Goal: Transaction & Acquisition: Book appointment/travel/reservation

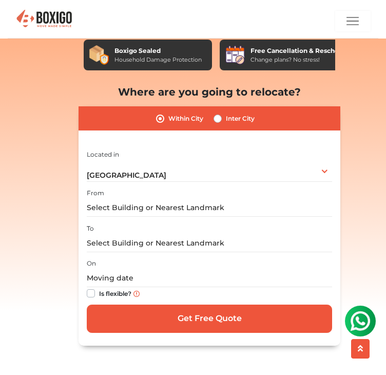
click at [104, 187] on div "From" at bounding box center [210, 202] width 246 height 30
click at [126, 187] on div "From" at bounding box center [210, 202] width 246 height 30
click at [118, 199] on input "text" at bounding box center [210, 208] width 246 height 18
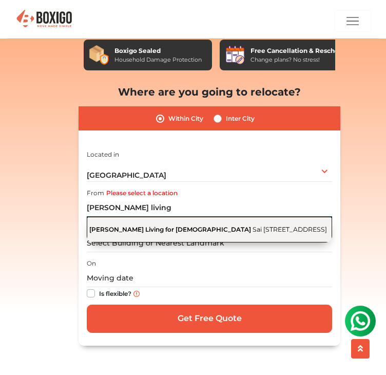
click at [253, 226] on span "Sai [STREET_ADDRESS]" at bounding box center [290, 230] width 75 height 8
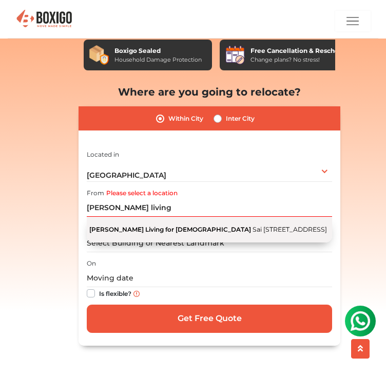
type input "[PERSON_NAME] Living for [DEMOGRAPHIC_DATA], [GEOGRAPHIC_DATA], [GEOGRAPHIC_DAT…"
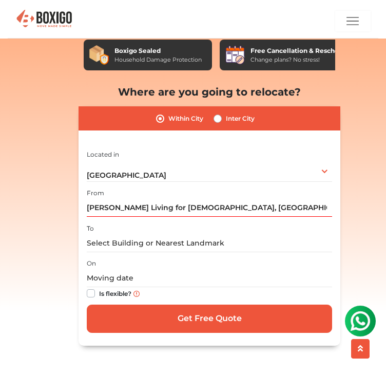
click at [129, 240] on div "I am shifting my 1 BHK 2 BHK 3 BHK 3 + BHK FEW ITEMS FEW ITEMS 1 BHK 2 BHK 3 BH…" at bounding box center [210, 243] width 246 height 190
click at [107, 234] on input "text" at bounding box center [210, 243] width 246 height 18
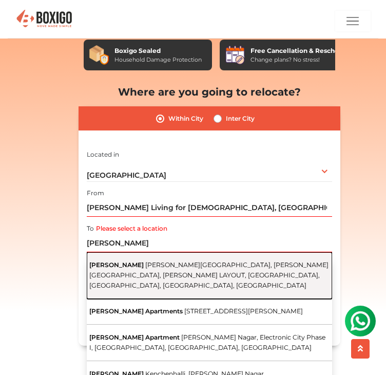
click at [117, 261] on span "[PERSON_NAME][GEOGRAPHIC_DATA], [PERSON_NAME][GEOGRAPHIC_DATA], [PERSON_NAME] L…" at bounding box center [208, 275] width 239 height 28
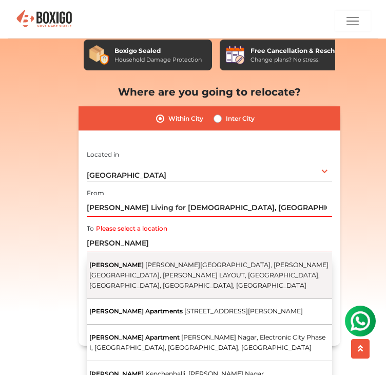
type input "[PERSON_NAME], [PERSON_NAME][GEOGRAPHIC_DATA], [PERSON_NAME][GEOGRAPHIC_DATA], …"
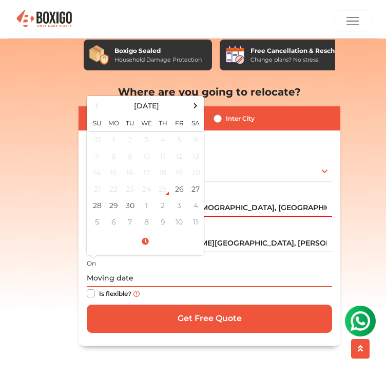
click at [102, 269] on input "text" at bounding box center [210, 278] width 246 height 18
click at [147, 197] on td "1" at bounding box center [146, 205] width 16 height 16
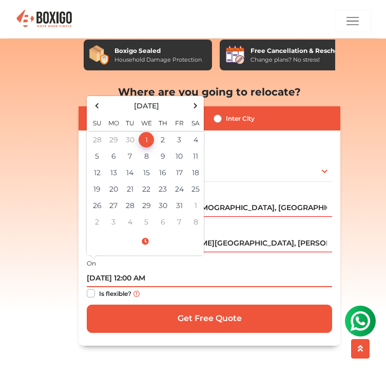
click at [144, 269] on input "[DATE] 12:00 AM" at bounding box center [210, 278] width 246 height 18
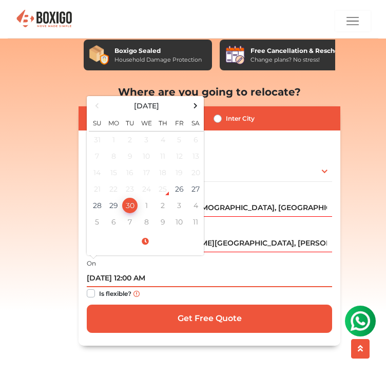
click at [135, 269] on input "[DATE] 12:00 AM" at bounding box center [210, 278] width 246 height 18
click at [156, 269] on input "[DATE] 4:00 AM" at bounding box center [210, 278] width 246 height 18
click at [226, 269] on input "[DATE] 4:00 PM" at bounding box center [210, 278] width 246 height 18
type input "[DATE] 4:00 PM"
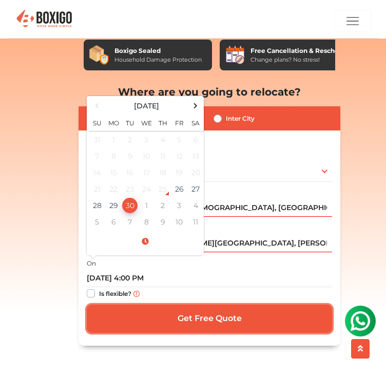
click at [213, 305] on input "Get Free Quote" at bounding box center [210, 319] width 246 height 28
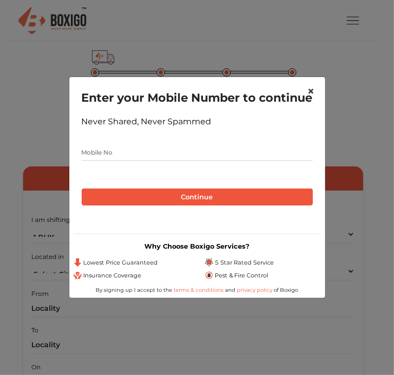
click at [311, 85] on span "×" at bounding box center [311, 91] width 7 height 15
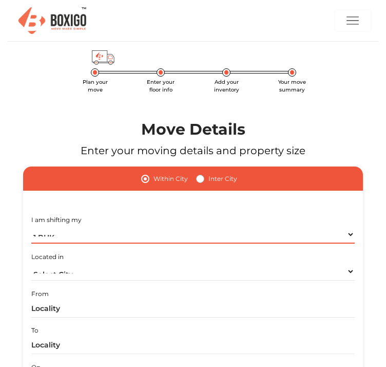
click at [52, 237] on select "1 BHK 2 BHK 3 BHK 3 + BHK FEW ITEMS" at bounding box center [193, 235] width 324 height 18
select select "FEW ITEMS"
click at [34, 227] on select "1 BHK 2 BHK 3 BHK 3 + BHK FEW ITEMS" at bounding box center [193, 235] width 324 height 18
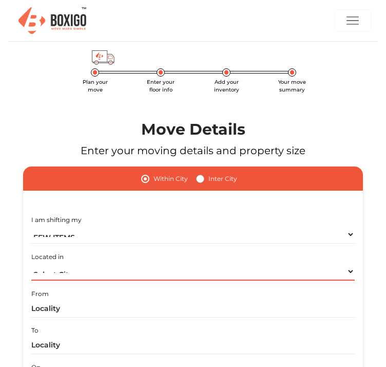
click at [83, 263] on select "Select City [GEOGRAPHIC_DATA] [GEOGRAPHIC_DATA] [GEOGRAPHIC_DATA] [GEOGRAPHIC_D…" at bounding box center [193, 272] width 324 height 18
select select "[GEOGRAPHIC_DATA]"
click at [66, 263] on select "Select City [GEOGRAPHIC_DATA] [GEOGRAPHIC_DATA] [GEOGRAPHIC_DATA] [GEOGRAPHIC_D…" at bounding box center [193, 272] width 324 height 18
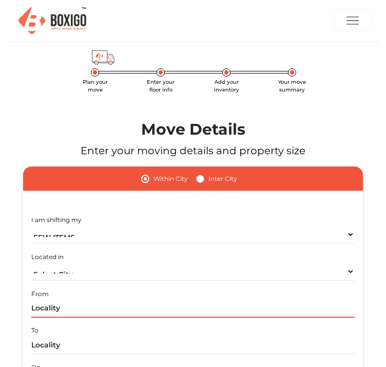
click at [123, 300] on input "text" at bounding box center [193, 309] width 324 height 18
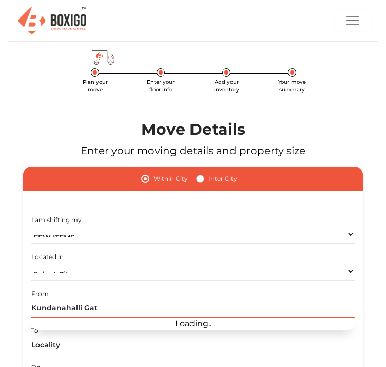
type input "Kundanahalli Gate"
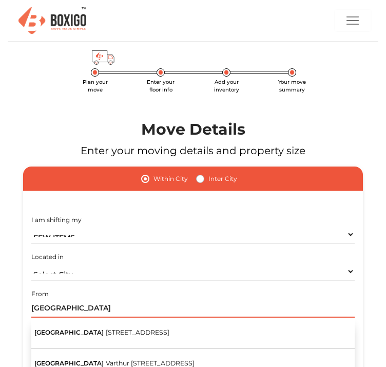
click at [140, 300] on input "Kundanahalli Gate" at bounding box center [193, 309] width 324 height 18
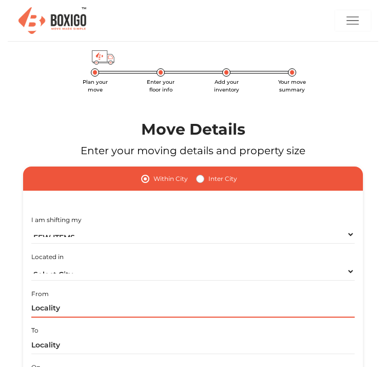
scroll to position [0, 0]
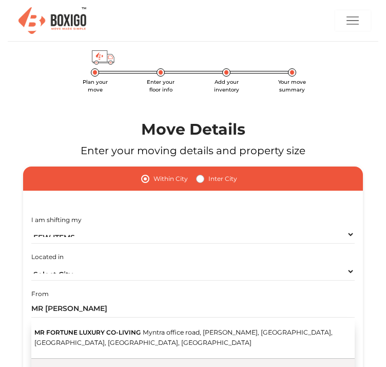
click at [210, 370] on span "Sai [STREET_ADDRESS]" at bounding box center [247, 374] width 75 height 8
type input "[PERSON_NAME] Living for [DEMOGRAPHIC_DATA], [GEOGRAPHIC_DATA], [GEOGRAPHIC_DAT…"
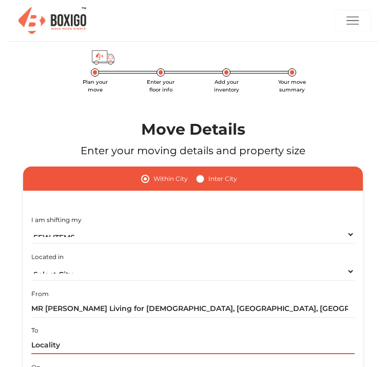
click at [194, 336] on input "text" at bounding box center [193, 345] width 324 height 18
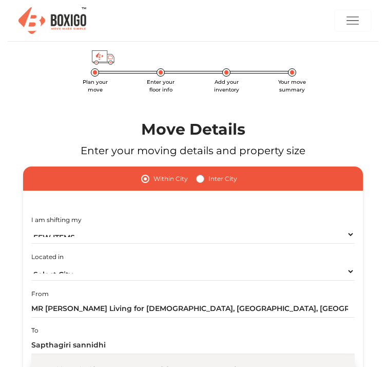
click at [146, 365] on span "[PERSON_NAME][GEOGRAPHIC_DATA], [PERSON_NAME][GEOGRAPHIC_DATA], [PERSON_NAME] L…" at bounding box center [179, 374] width 291 height 18
type input "[PERSON_NAME], [PERSON_NAME][GEOGRAPHIC_DATA], [PERSON_NAME][GEOGRAPHIC_DATA], …"
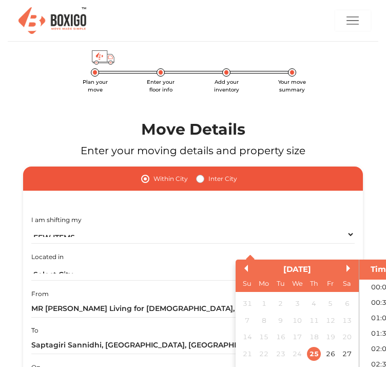
click at [298, 363] on div "1" at bounding box center [298, 370] width 14 height 14
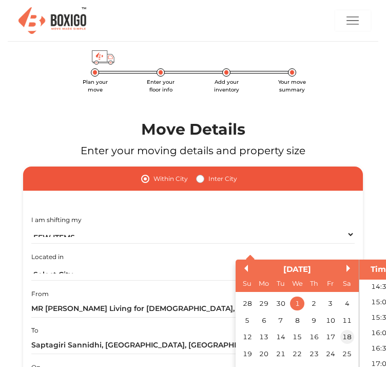
scroll to position [0, 17]
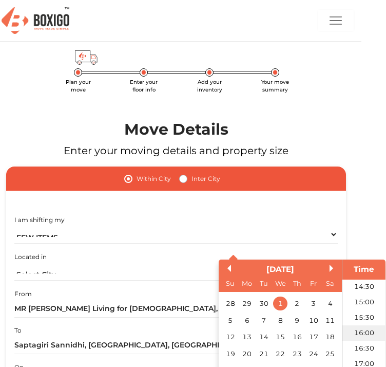
click at [362, 325] on li "16:00" at bounding box center [365, 332] width 44 height 15
type input "01/10/2025 4:00 PM"
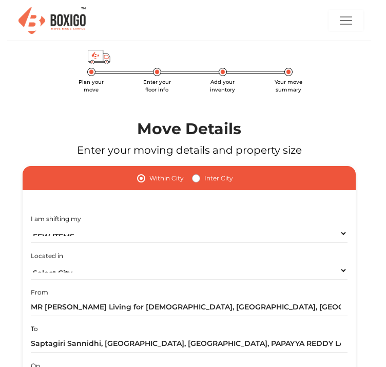
scroll to position [0, 0]
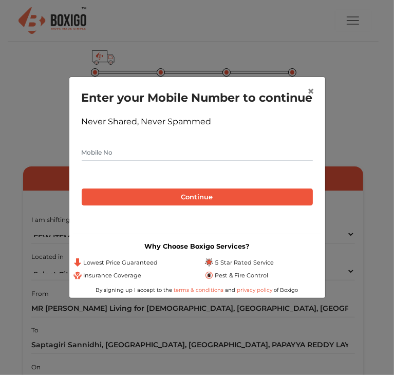
click at [119, 161] on input "text" at bounding box center [197, 152] width 231 height 16
type input "6301911404"
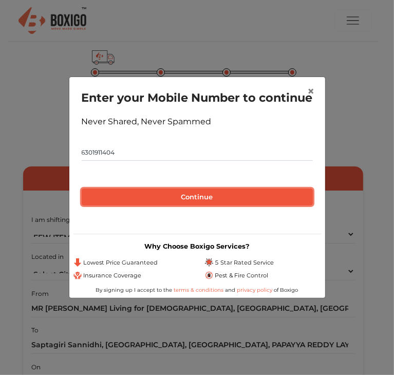
click at [136, 206] on button "Continue" at bounding box center [197, 197] width 231 height 17
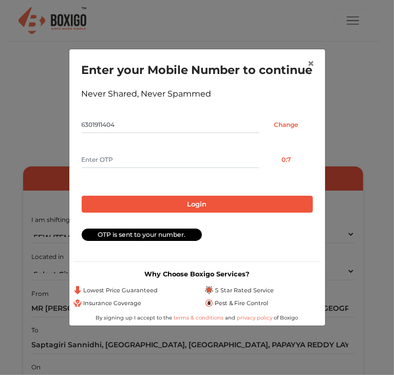
click at [112, 167] on input "text" at bounding box center [171, 160] width 178 height 16
type input "8597"
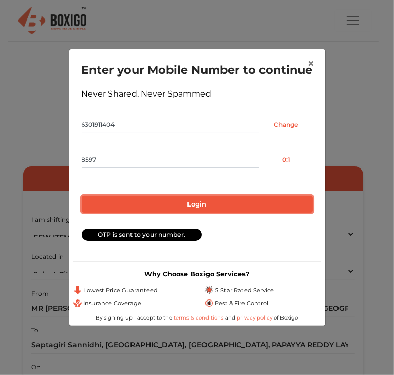
click at [123, 213] on button "Login" at bounding box center [197, 204] width 231 height 17
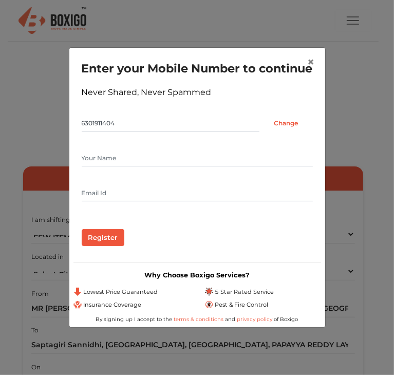
click at [92, 162] on input "text" at bounding box center [197, 158] width 231 height 16
type input "Shruthi"
click at [110, 244] on input "Register" at bounding box center [103, 237] width 43 height 17
type input "Kasarlashruthi2@gmail.com"
click at [102, 246] on input "Register" at bounding box center [103, 237] width 43 height 17
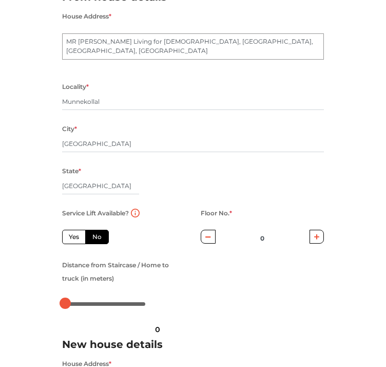
scroll to position [142, 0]
click at [66, 220] on label "Service Lift Available?" at bounding box center [95, 213] width 67 height 13
click at [74, 244] on label "Yes" at bounding box center [74, 237] width 24 height 14
click at [74, 239] on input "Yes" at bounding box center [72, 235] width 7 height 7
radio input "true"
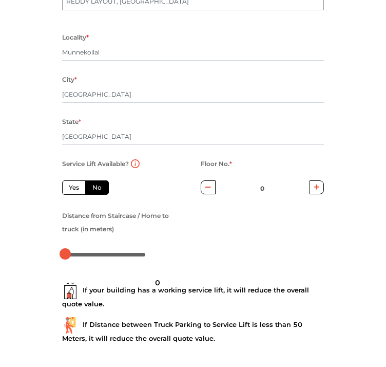
scroll to position [540, 0]
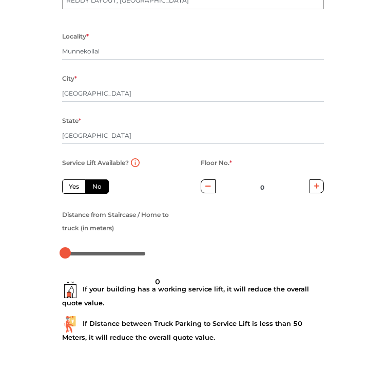
click at [74, 194] on label "Yes" at bounding box center [74, 186] width 24 height 14
click at [74, 189] on input "Yes" at bounding box center [72, 185] width 7 height 7
radio input "false"
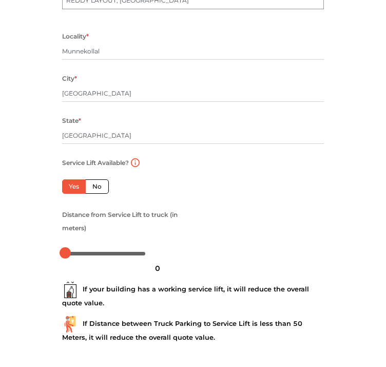
scroll to position [593, 0]
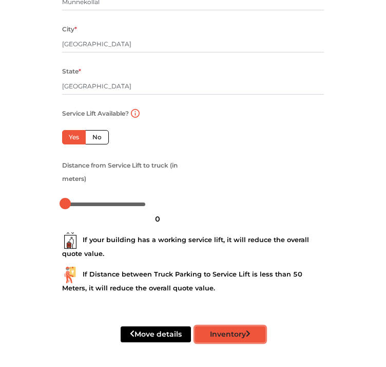
click at [216, 337] on button "Inventory" at bounding box center [230, 334] width 70 height 16
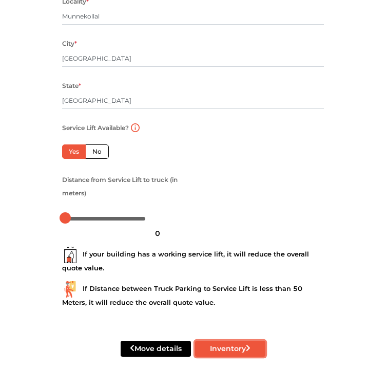
scroll to position [593, 4]
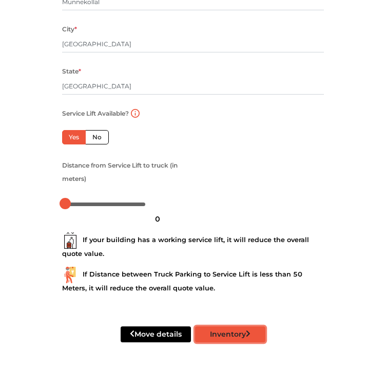
click at [226, 336] on button "Inventory" at bounding box center [230, 334] width 70 height 16
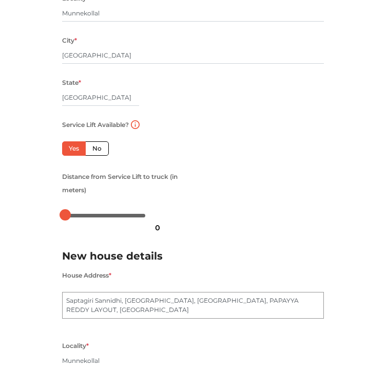
scroll to position [229, 0]
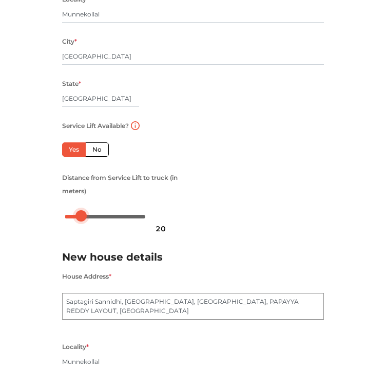
click at [87, 217] on div at bounding box center [81, 215] width 11 height 11
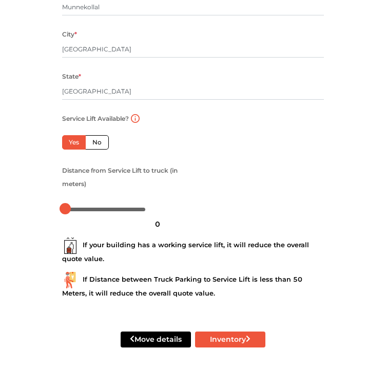
scroll to position [593, 0]
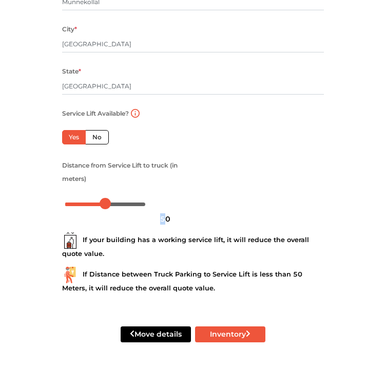
drag, startPoint x: 158, startPoint y: 206, endPoint x: 165, endPoint y: 207, distance: 7.7
click at [165, 210] on div "50" at bounding box center [165, 218] width 19 height 17
click at [217, 333] on button "Inventory" at bounding box center [230, 334] width 70 height 16
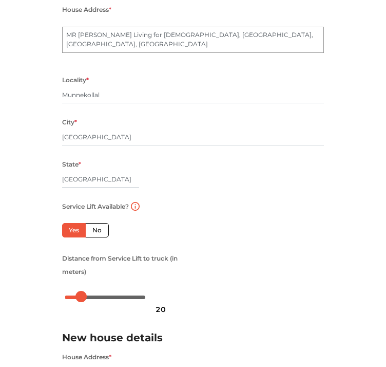
scroll to position [146, 0]
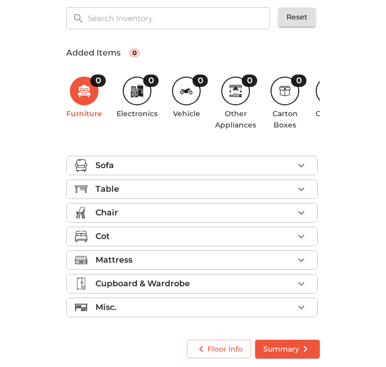
scroll to position [123, 0]
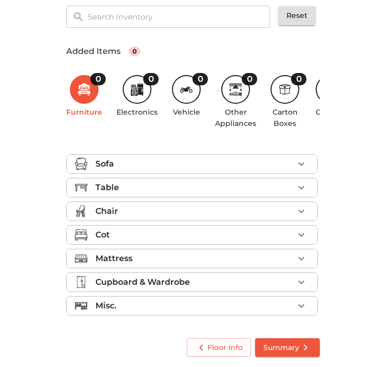
click at [190, 281] on p "Cupboard & Wardrobe" at bounding box center [143, 282] width 95 height 12
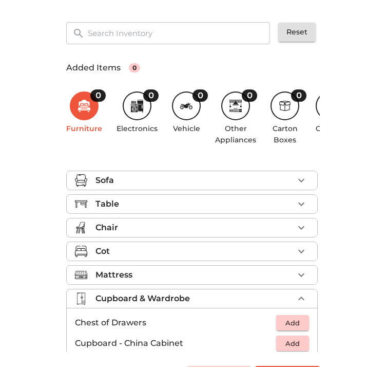
scroll to position [136, 4]
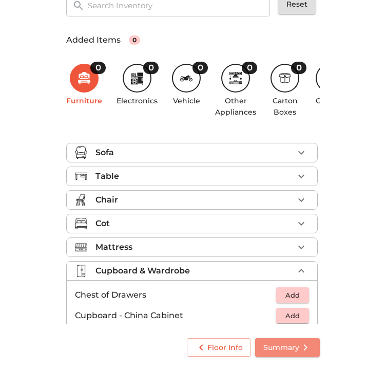
click at [284, 348] on span "Summary" at bounding box center [288, 347] width 48 height 13
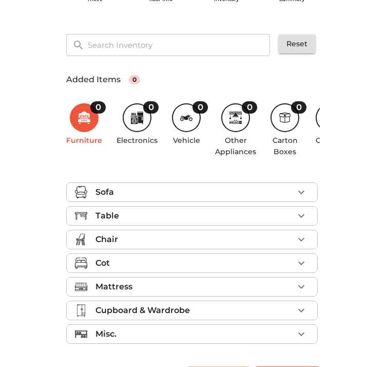
scroll to position [123, 0]
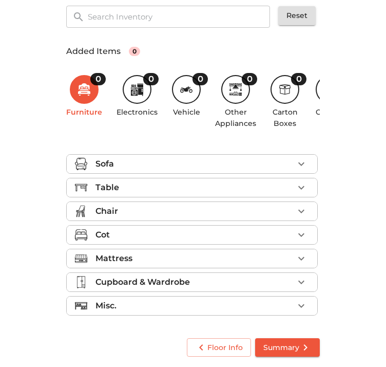
click at [104, 235] on p "Cot" at bounding box center [103, 235] width 14 height 12
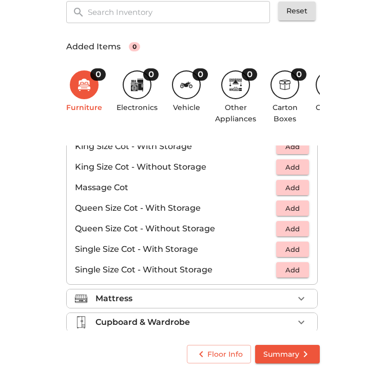
scroll to position [325, 0]
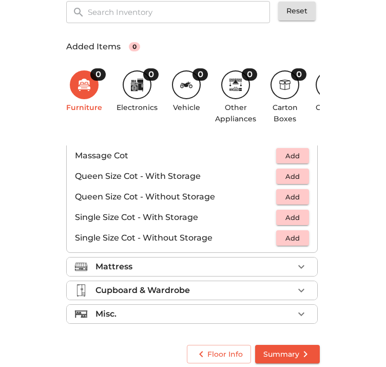
click at [106, 273] on p "Mattress" at bounding box center [114, 267] width 37 height 12
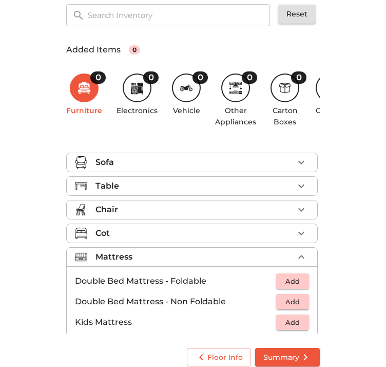
scroll to position [123, 0]
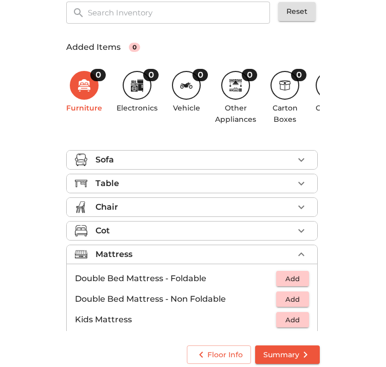
click at [89, 208] on div at bounding box center [85, 207] width 21 height 12
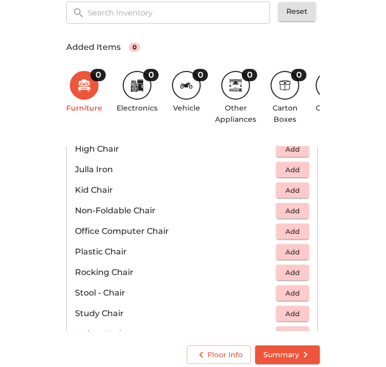
scroll to position [289, 0]
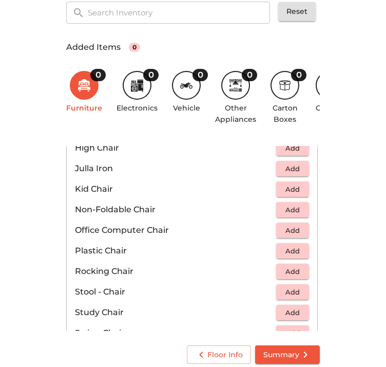
click at [232, 86] on icon at bounding box center [236, 85] width 12 height 12
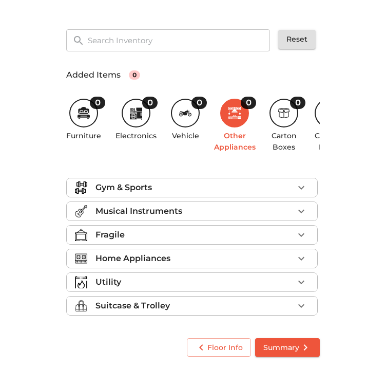
scroll to position [0, 0]
click at [171, 306] on div "Suitcase & Trolley" at bounding box center [195, 306] width 198 height 12
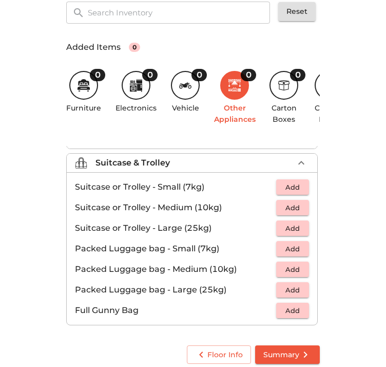
scroll to position [116, 0]
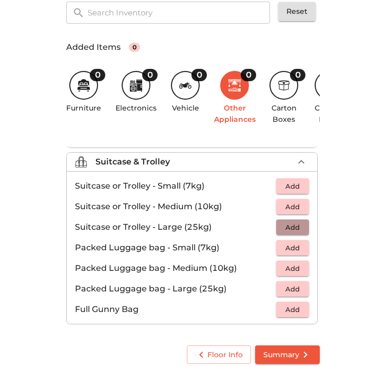
click at [286, 232] on span "Add" at bounding box center [293, 227] width 23 height 12
click at [295, 229] on icon "button" at bounding box center [301, 227] width 12 height 12
click at [290, 78] on div "0" at bounding box center [284, 85] width 29 height 29
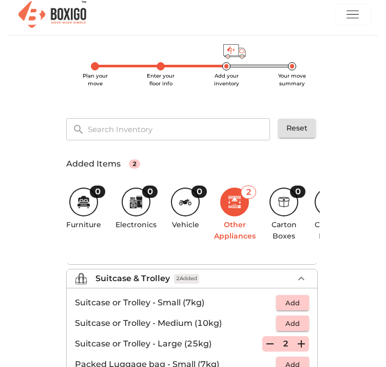
scroll to position [0, 0]
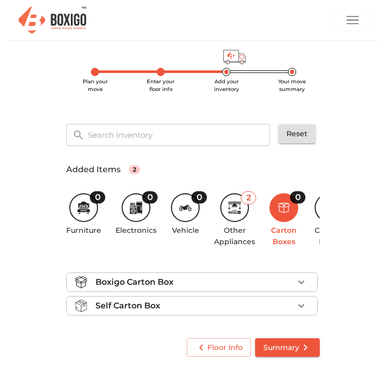
click at [302, 283] on icon "button" at bounding box center [301, 282] width 12 height 12
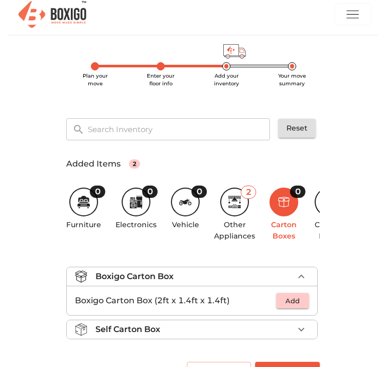
scroll to position [35, 0]
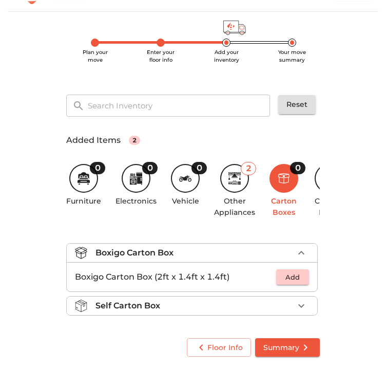
click at [298, 280] on span "Add" at bounding box center [293, 277] width 23 height 12
click at [300, 278] on icon "button" at bounding box center [301, 277] width 12 height 12
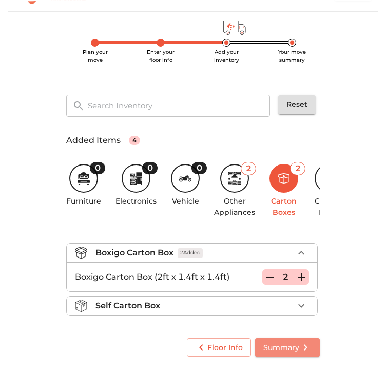
click at [298, 352] on span "Summary" at bounding box center [288, 347] width 48 height 13
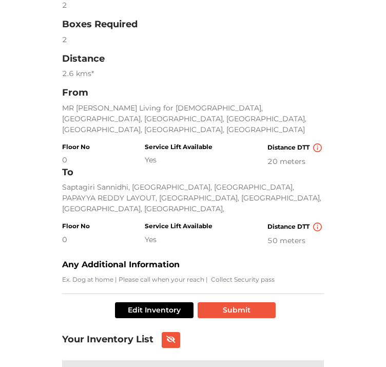
scroll to position [221, 0]
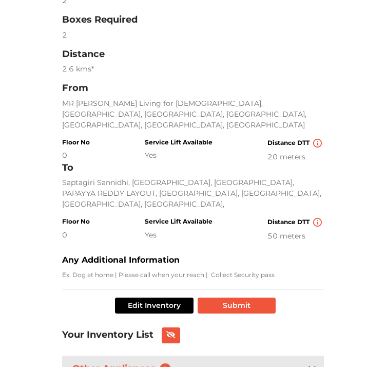
click at [68, 230] on div "0" at bounding box center [76, 235] width 28 height 11
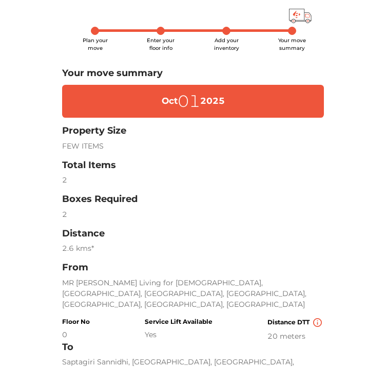
scroll to position [0, 0]
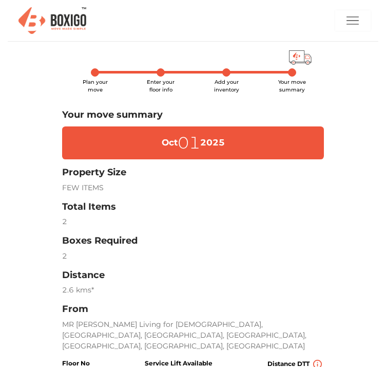
click at [175, 79] on span "Enter your floor info" at bounding box center [161, 86] width 28 height 14
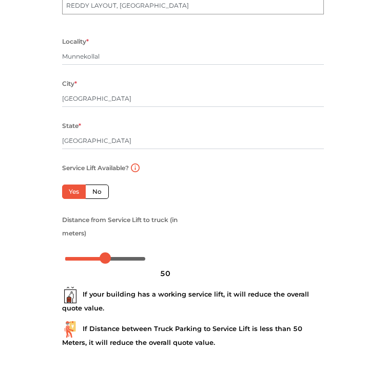
scroll to position [593, 0]
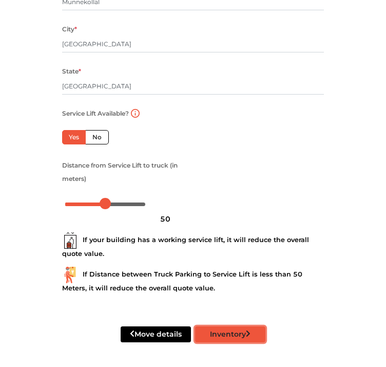
click at [233, 336] on button "Inventory" at bounding box center [230, 334] width 70 height 16
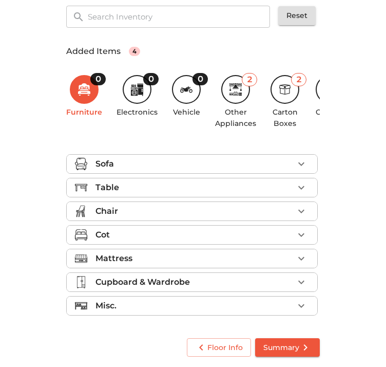
scroll to position [123, 0]
click at [284, 349] on span "Summary" at bounding box center [288, 347] width 48 height 13
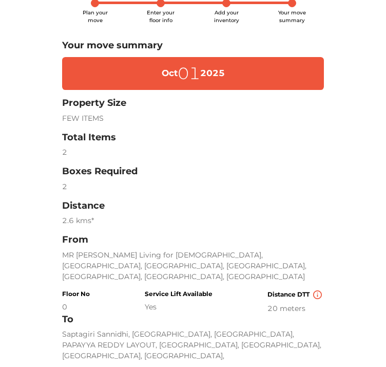
scroll to position [70, 0]
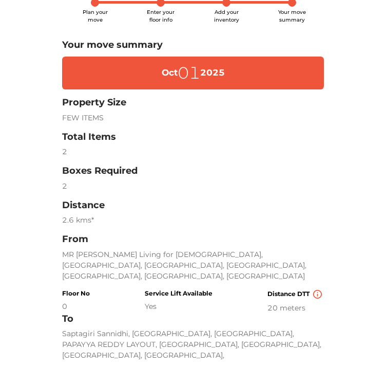
click at [197, 132] on div "Total Items 2" at bounding box center [193, 145] width 262 height 26
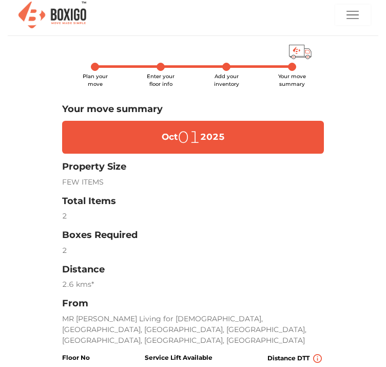
scroll to position [0, 0]
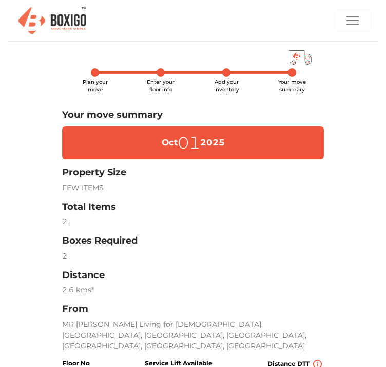
click at [239, 79] on span "Add your inventory" at bounding box center [226, 86] width 25 height 14
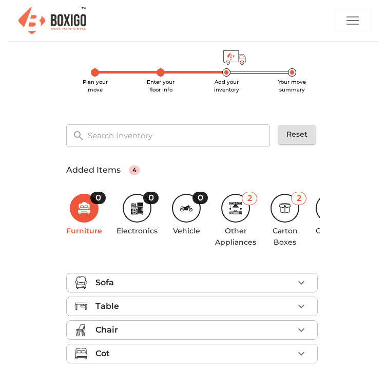
click at [136, 208] on icon at bounding box center [134, 211] width 7 height 6
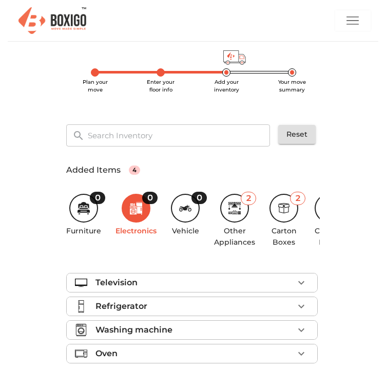
scroll to position [100, 0]
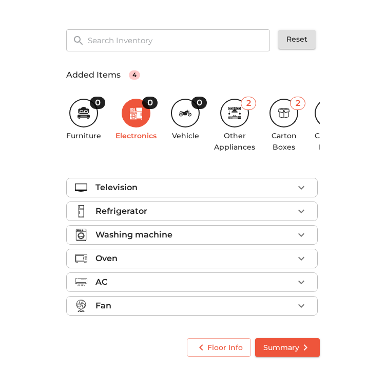
click at [235, 110] on icon at bounding box center [235, 113] width 12 height 12
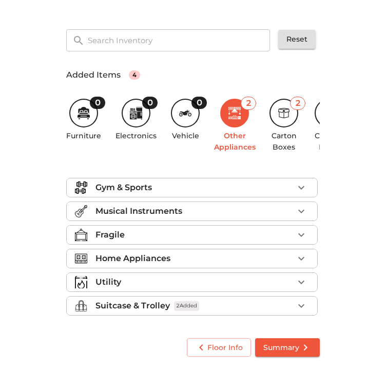
click at [175, 289] on li "Utility" at bounding box center [192, 282] width 251 height 19
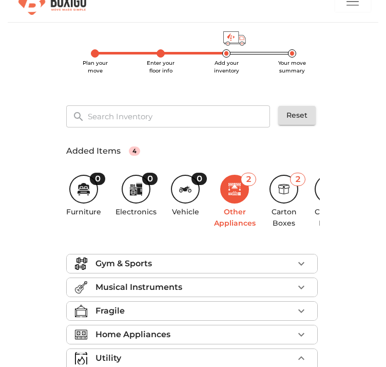
scroll to position [0, 0]
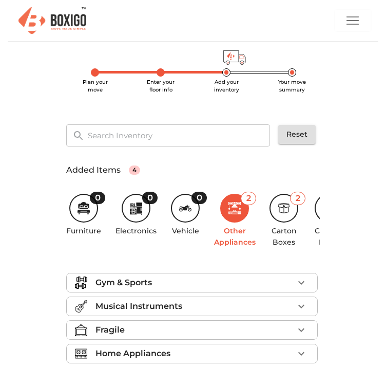
click at [286, 205] on icon at bounding box center [284, 208] width 12 height 12
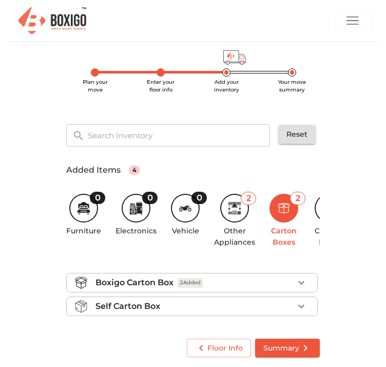
click at [318, 206] on div "0" at bounding box center [329, 208] width 29 height 29
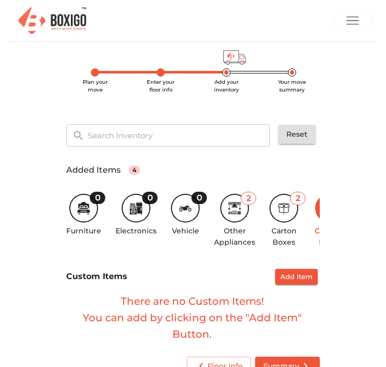
scroll to position [25, 0]
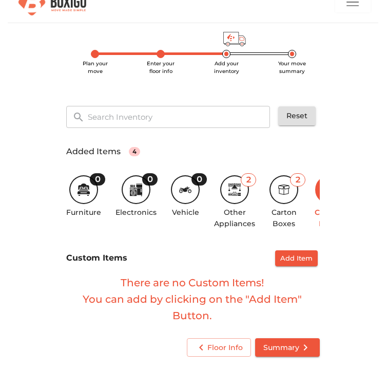
click at [297, 257] on span "Add Item" at bounding box center [297, 258] width 32 height 12
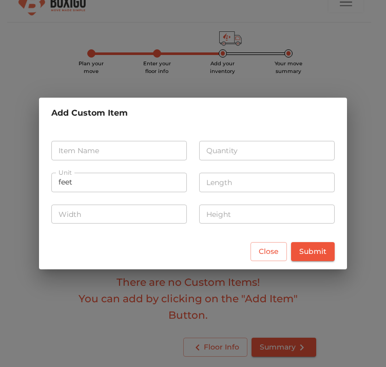
scroll to position [17, 0]
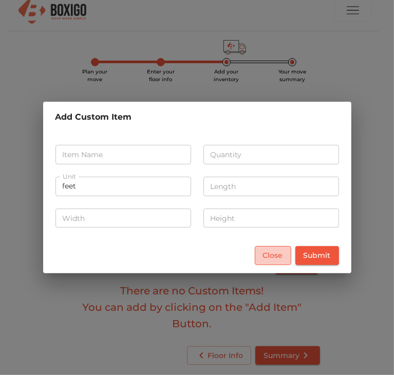
click at [274, 258] on span "Close" at bounding box center [273, 255] width 20 height 13
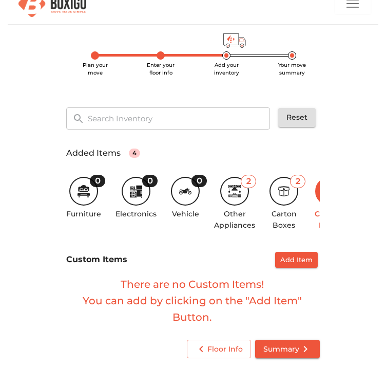
click at [284, 195] on icon at bounding box center [284, 191] width 12 height 12
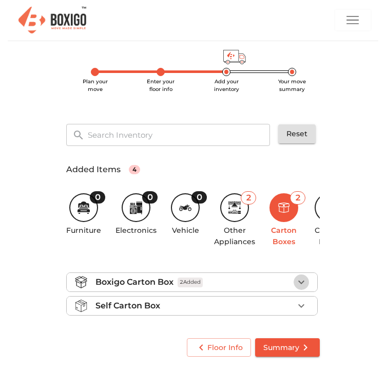
click at [300, 280] on icon "button" at bounding box center [301, 282] width 12 height 12
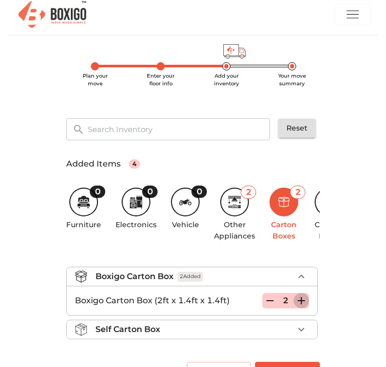
click at [304, 304] on icon "button" at bounding box center [301, 300] width 12 height 12
click at [347, 271] on main "Plan your move Enter your floor info Add your inventory Your move summary ​ Res…" at bounding box center [193, 213] width 386 height 356
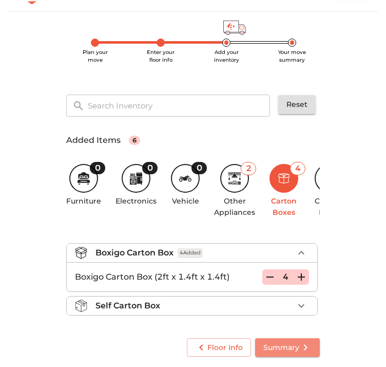
click at [298, 345] on span "Summary" at bounding box center [288, 347] width 48 height 13
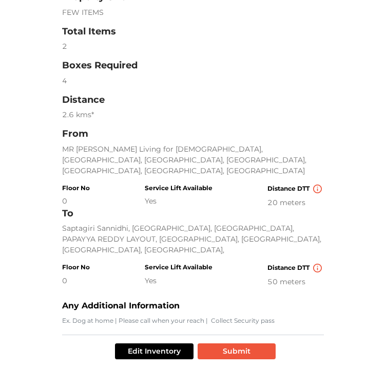
scroll to position [177, 4]
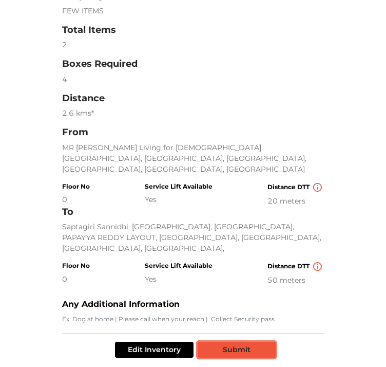
click at [235, 342] on button "Submit" at bounding box center [237, 350] width 78 height 16
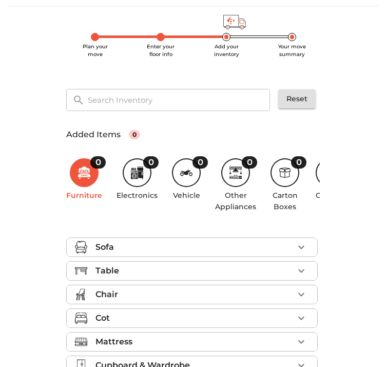
scroll to position [1, 0]
